Goal: Task Accomplishment & Management: Complete application form

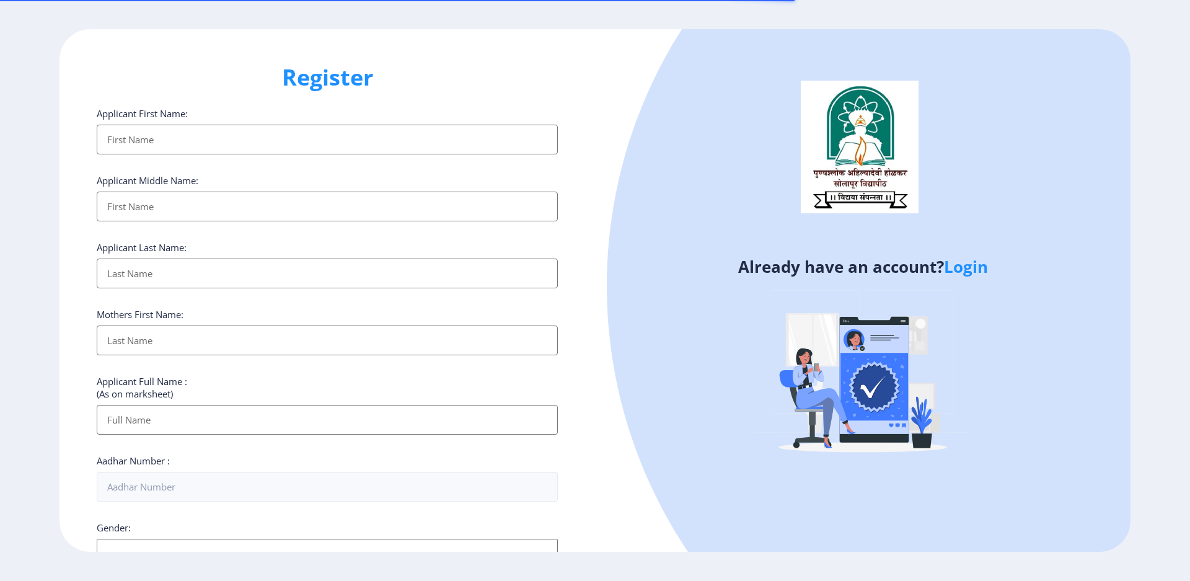
select select
click at [970, 271] on link "Login" at bounding box center [966, 266] width 44 height 22
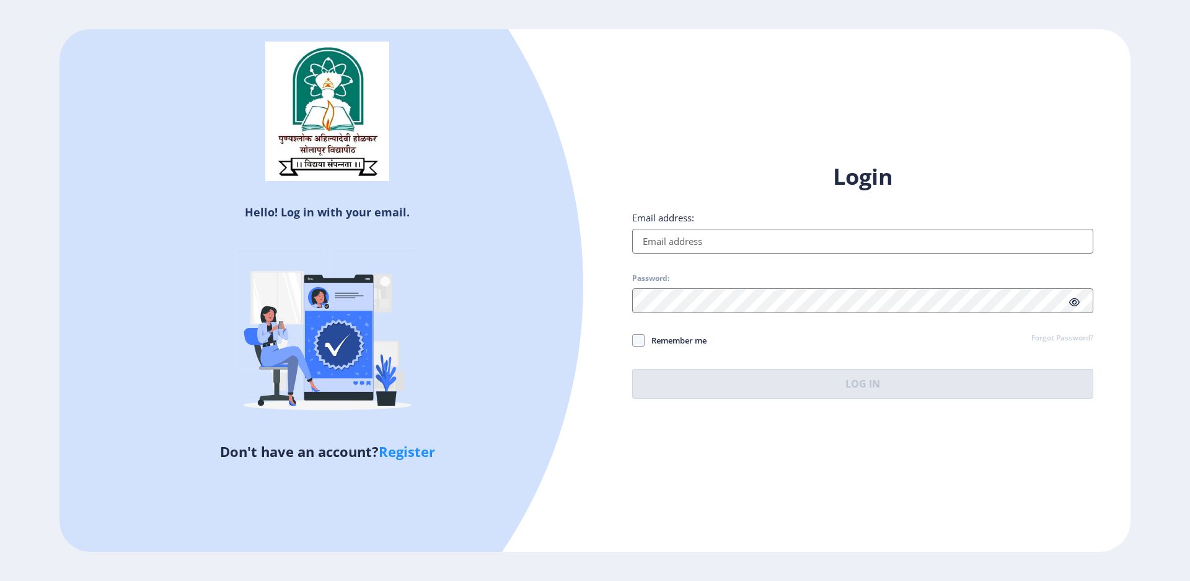
click at [672, 242] on input "Email address:" at bounding box center [862, 241] width 461 height 25
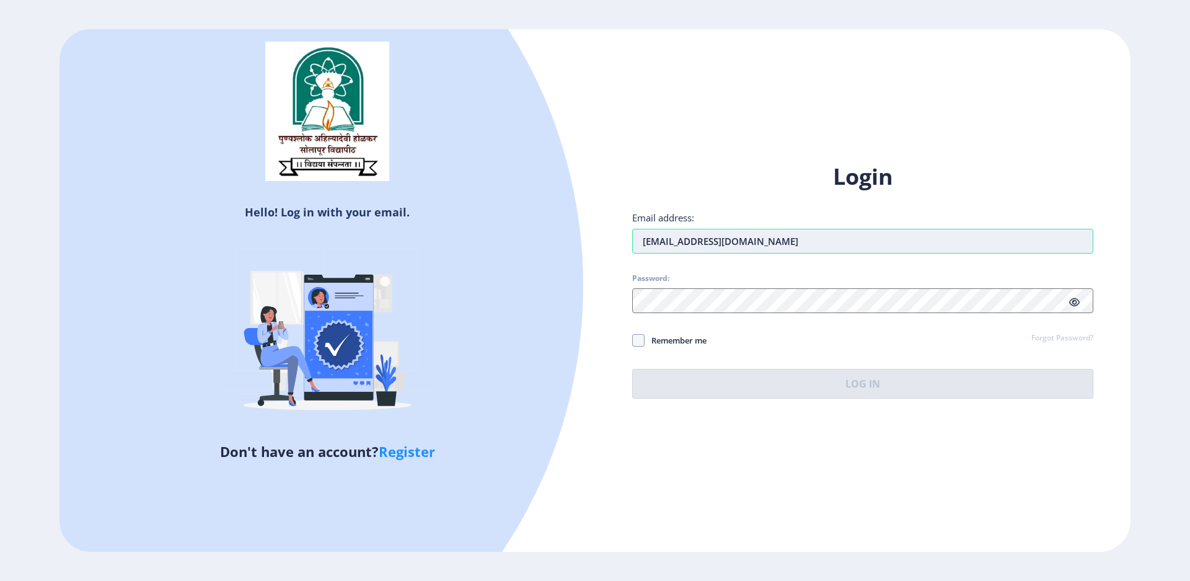
type input "[EMAIL_ADDRESS][DOMAIN_NAME]"
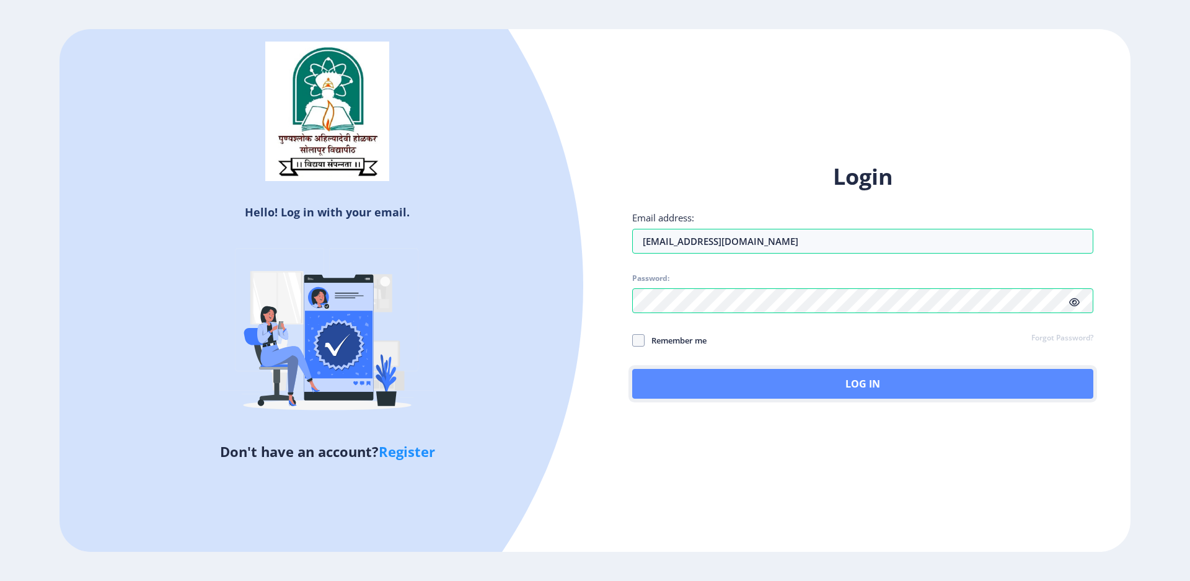
click at [871, 389] on button "Log In" at bounding box center [862, 384] width 461 height 30
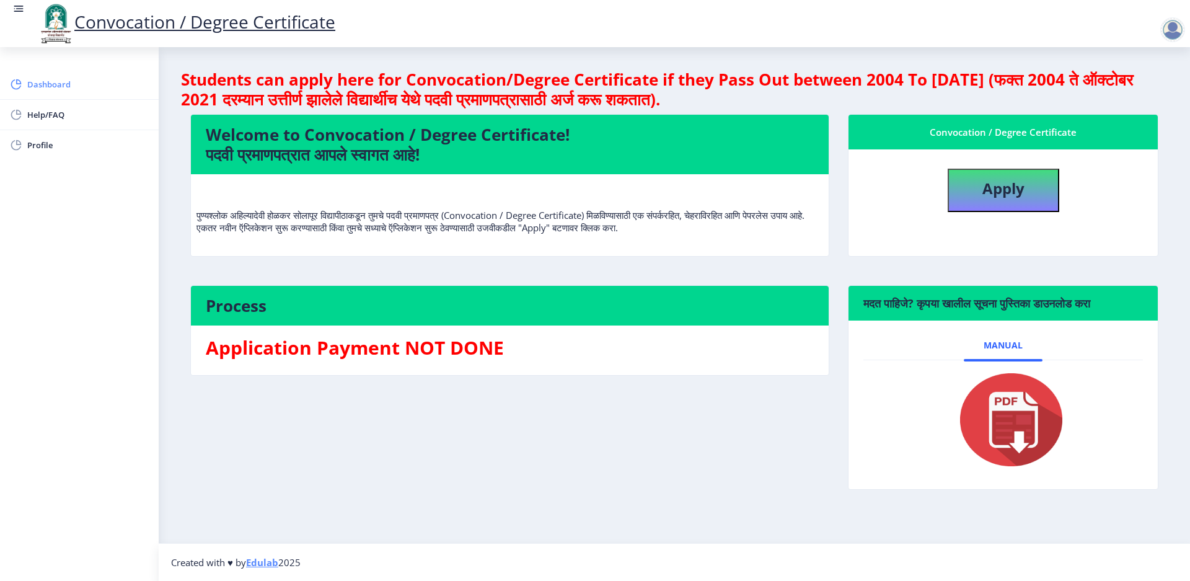
click at [60, 81] on span "Dashboard" at bounding box center [87, 84] width 121 height 15
click at [1010, 199] on button "Apply" at bounding box center [1004, 190] width 112 height 43
select select
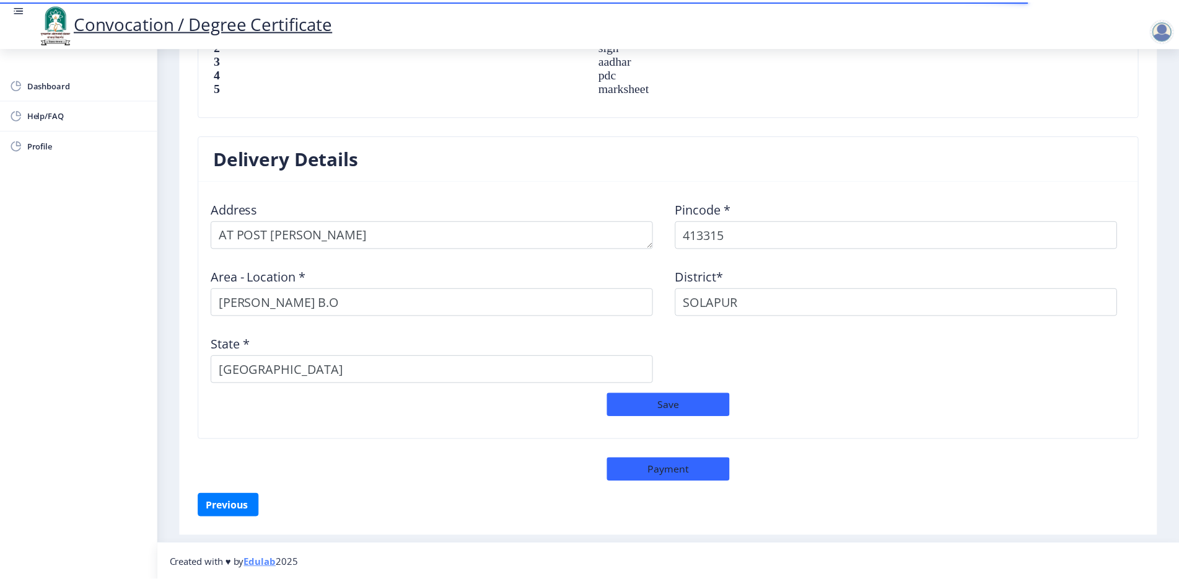
scroll to position [917, 0]
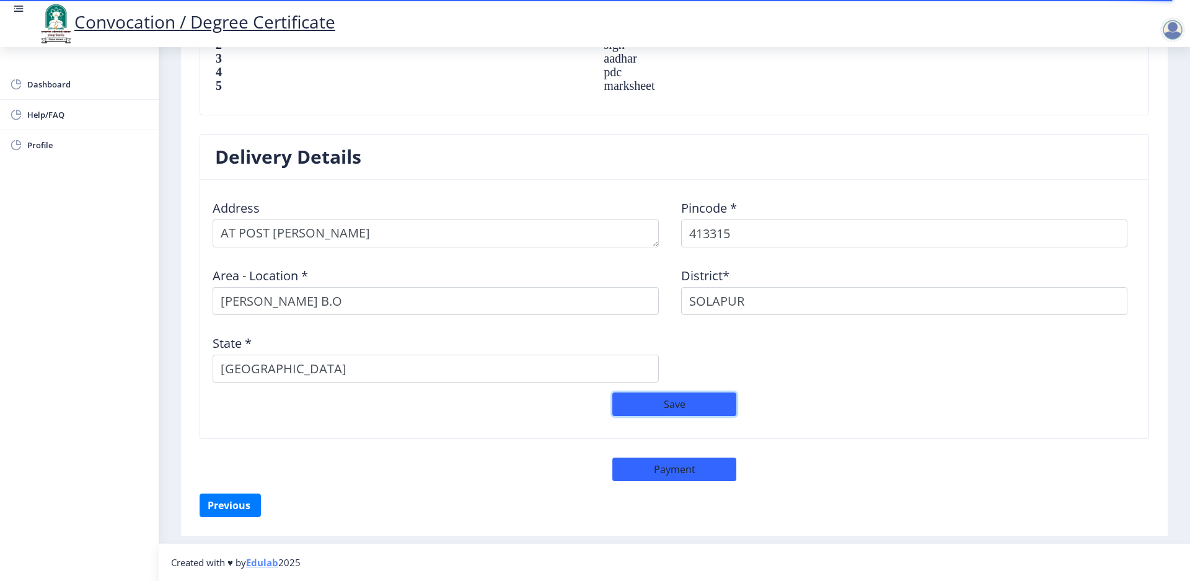
click at [666, 412] on button "Save" at bounding box center [674, 404] width 124 height 24
click at [678, 477] on button "Payment" at bounding box center [674, 469] width 124 height 24
select select "sealed"
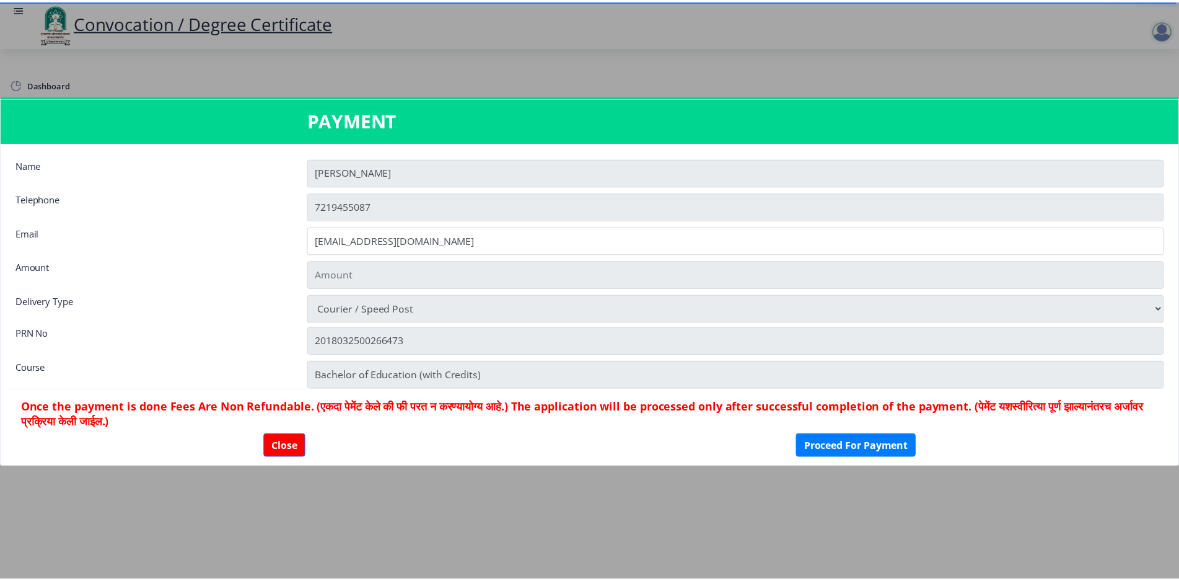
scroll to position [915, 0]
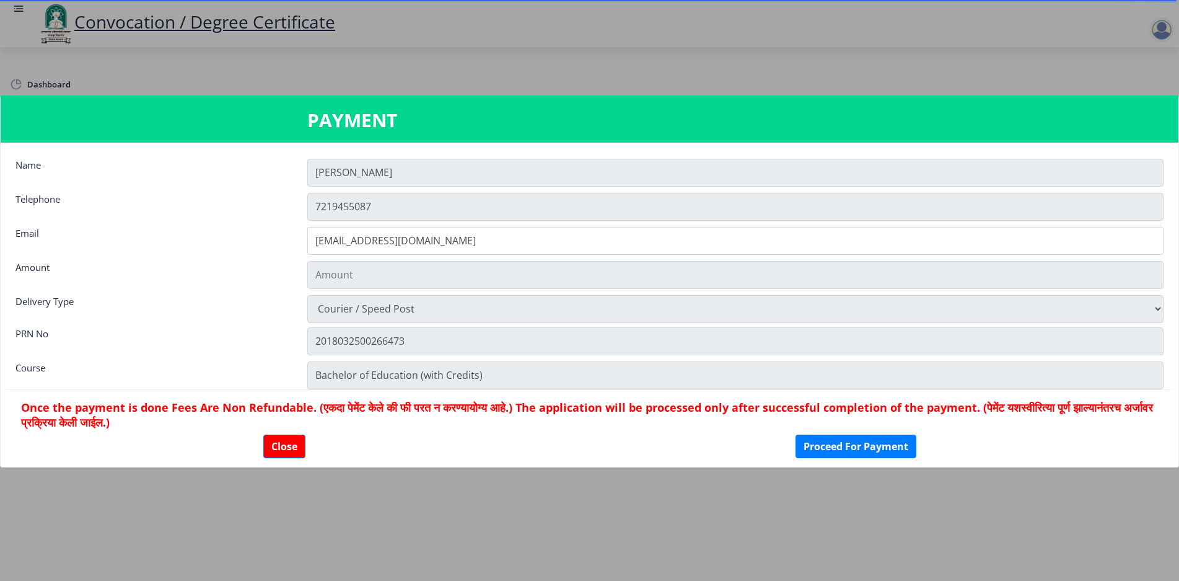
type input "2885"
click at [876, 443] on button "Proceed For Payment" at bounding box center [856, 446] width 121 height 24
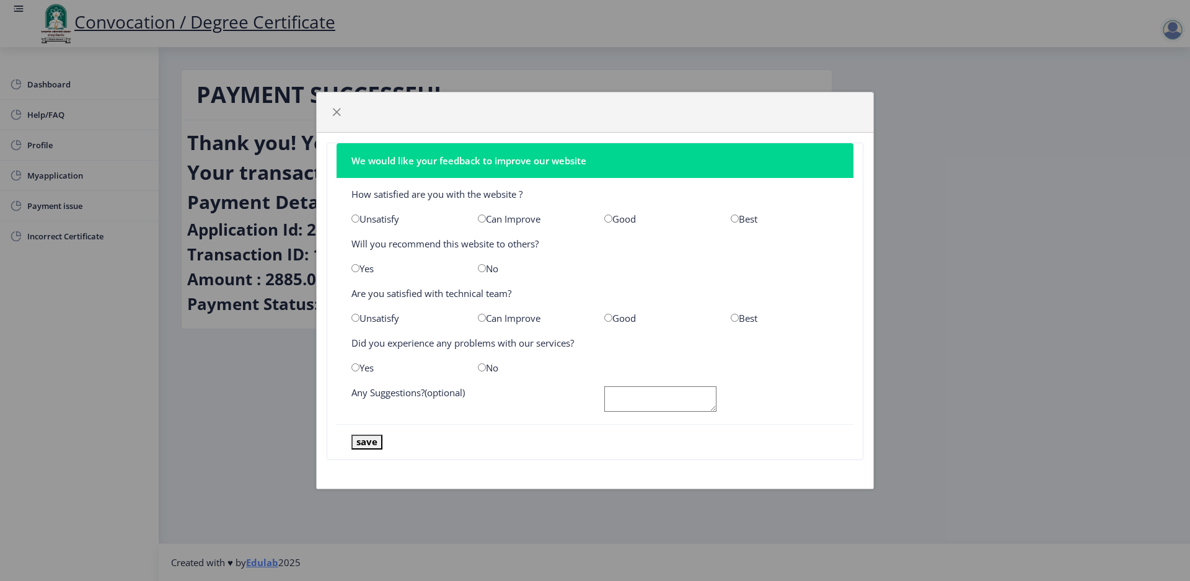
click at [606, 216] on input "radio" at bounding box center [608, 218] width 8 height 8
radio input "true"
click at [356, 268] on input "radio" at bounding box center [355, 268] width 8 height 8
radio input "true"
click at [606, 320] on input "radio" at bounding box center [608, 318] width 8 height 8
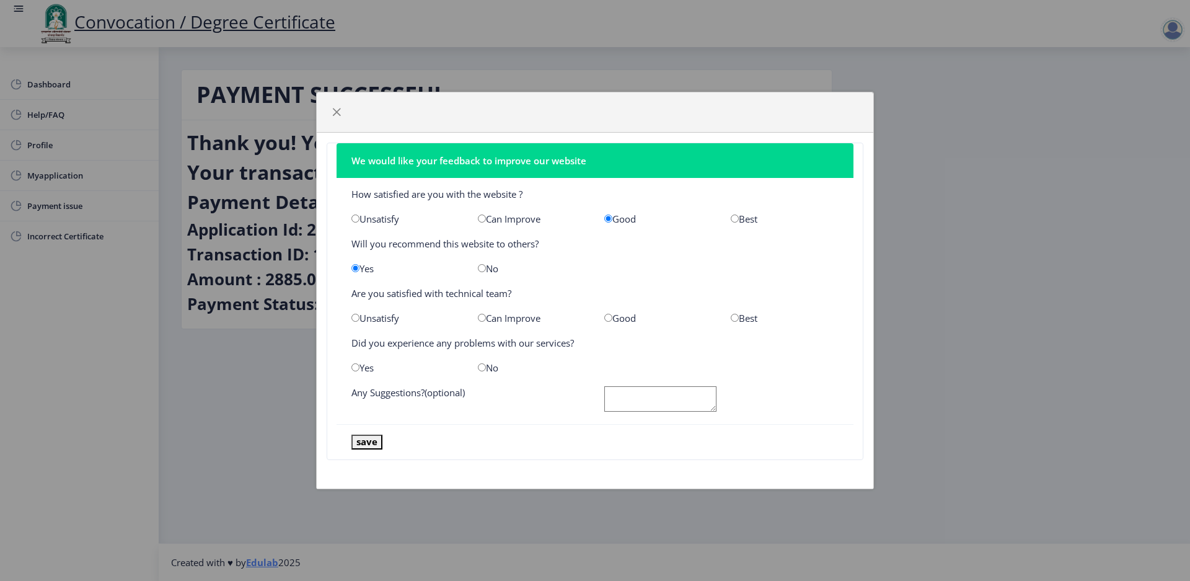
radio input "true"
click at [481, 369] on input "radio" at bounding box center [482, 367] width 8 height 8
radio input "true"
click at [367, 441] on button "save" at bounding box center [366, 441] width 31 height 14
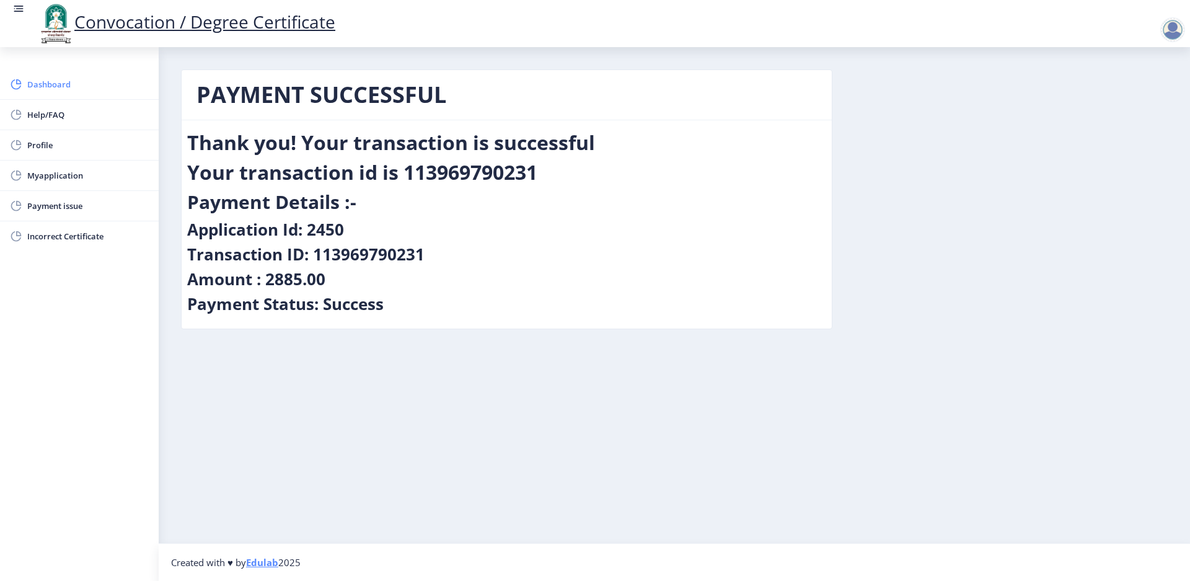
click at [42, 89] on span "Dashboard" at bounding box center [87, 84] width 121 height 15
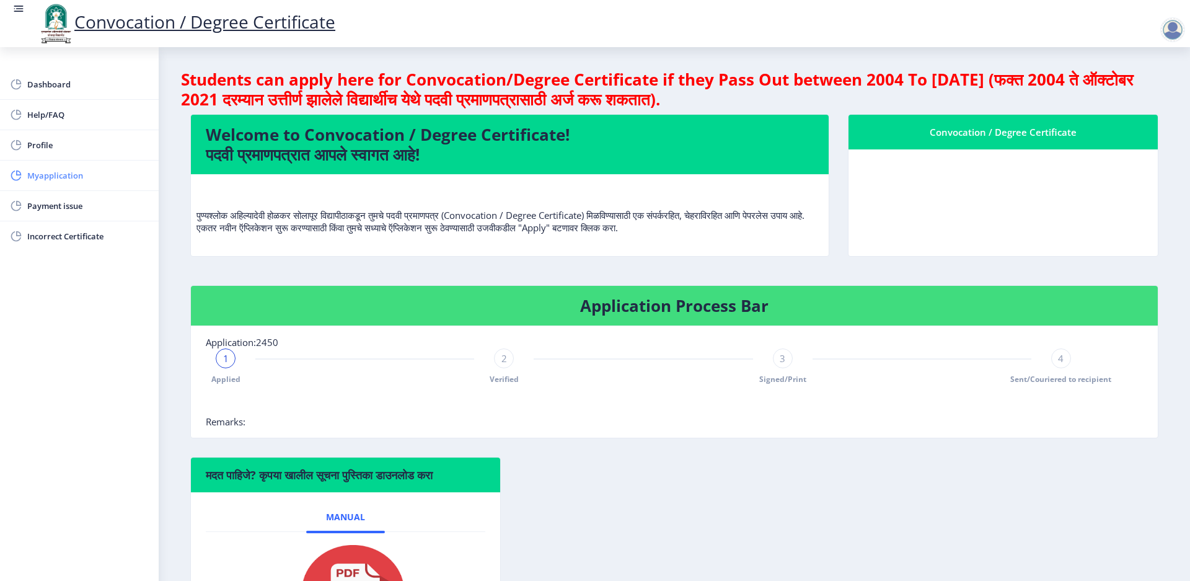
click at [54, 178] on span "Myapplication" at bounding box center [87, 175] width 121 height 15
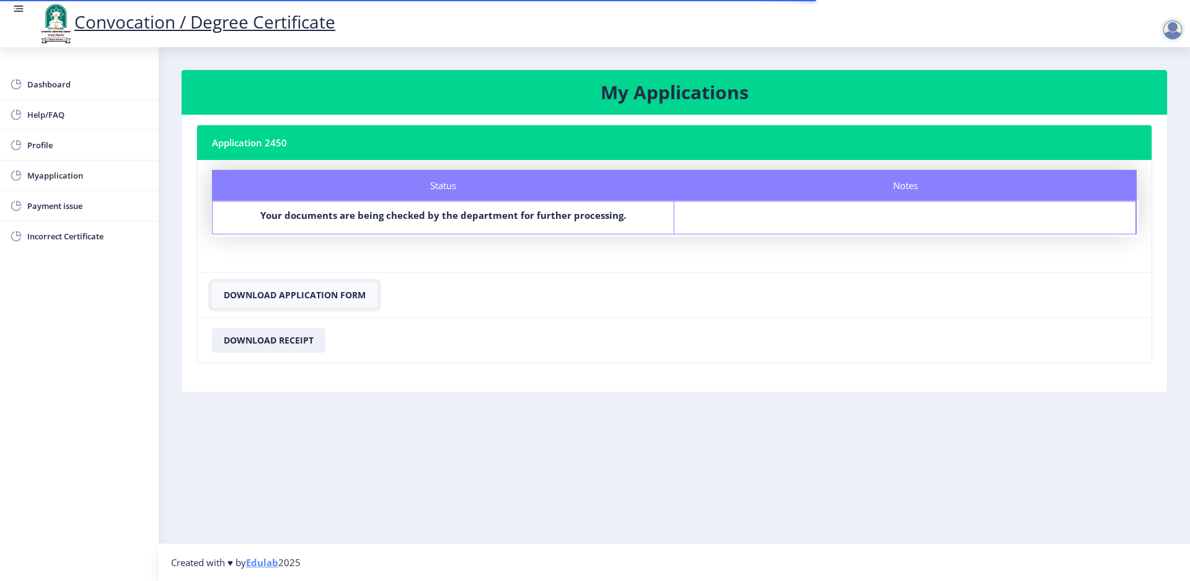
click at [322, 298] on button "Download Application Form" at bounding box center [294, 295] width 165 height 25
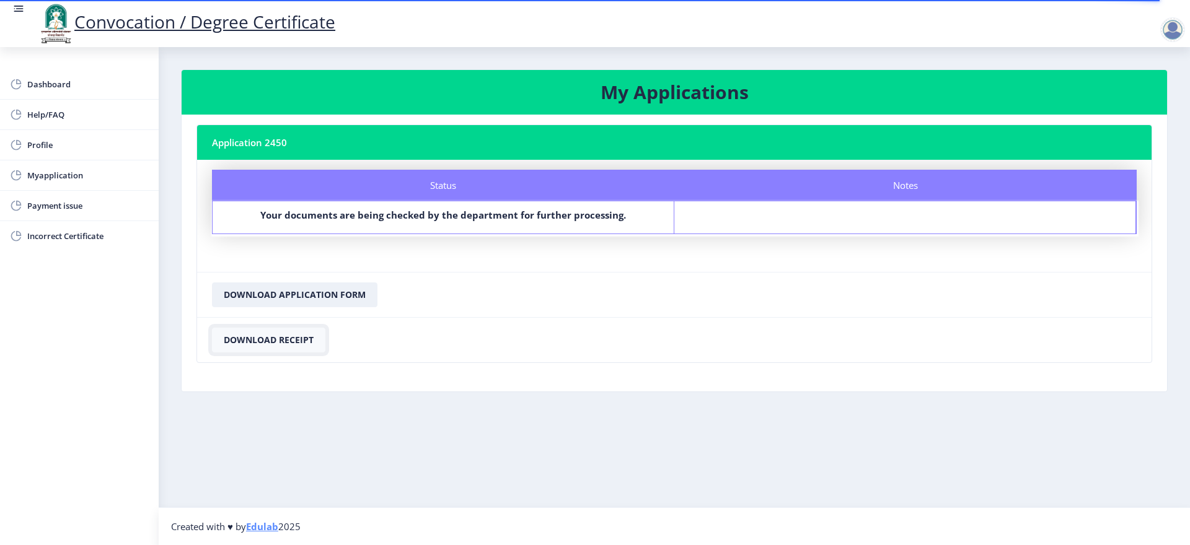
click at [265, 346] on button "Download Receipt" at bounding box center [268, 340] width 113 height 25
